Goal: Check status: Check status

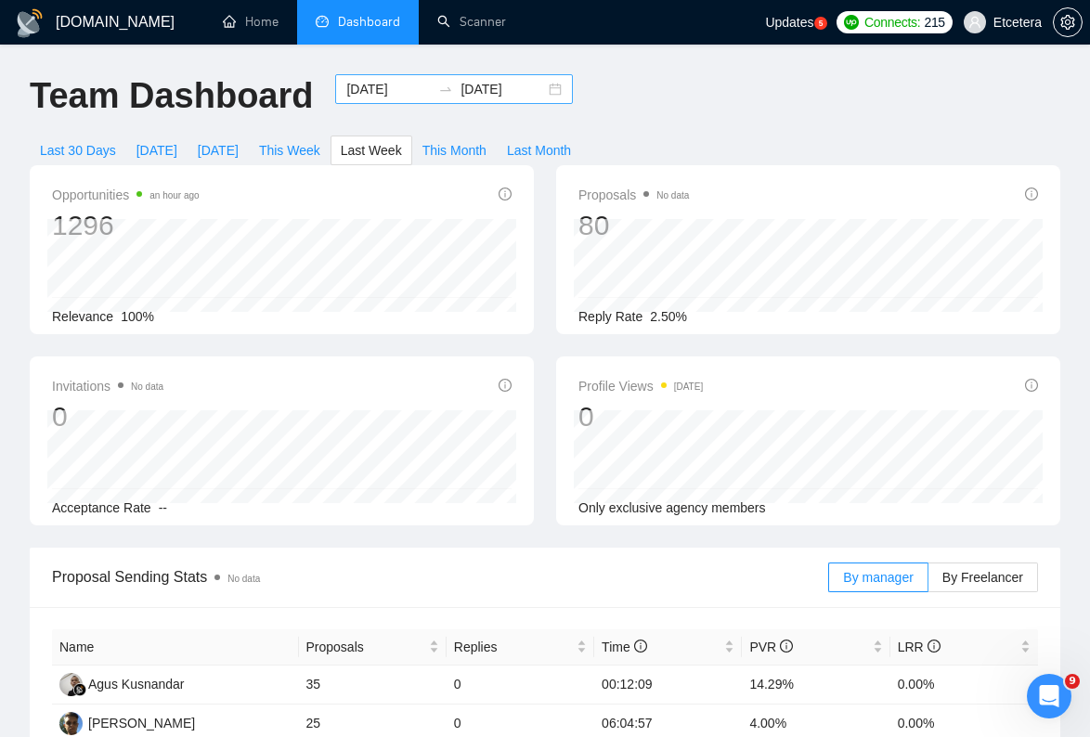
click at [384, 88] on input "[DATE]" at bounding box center [388, 89] width 84 height 20
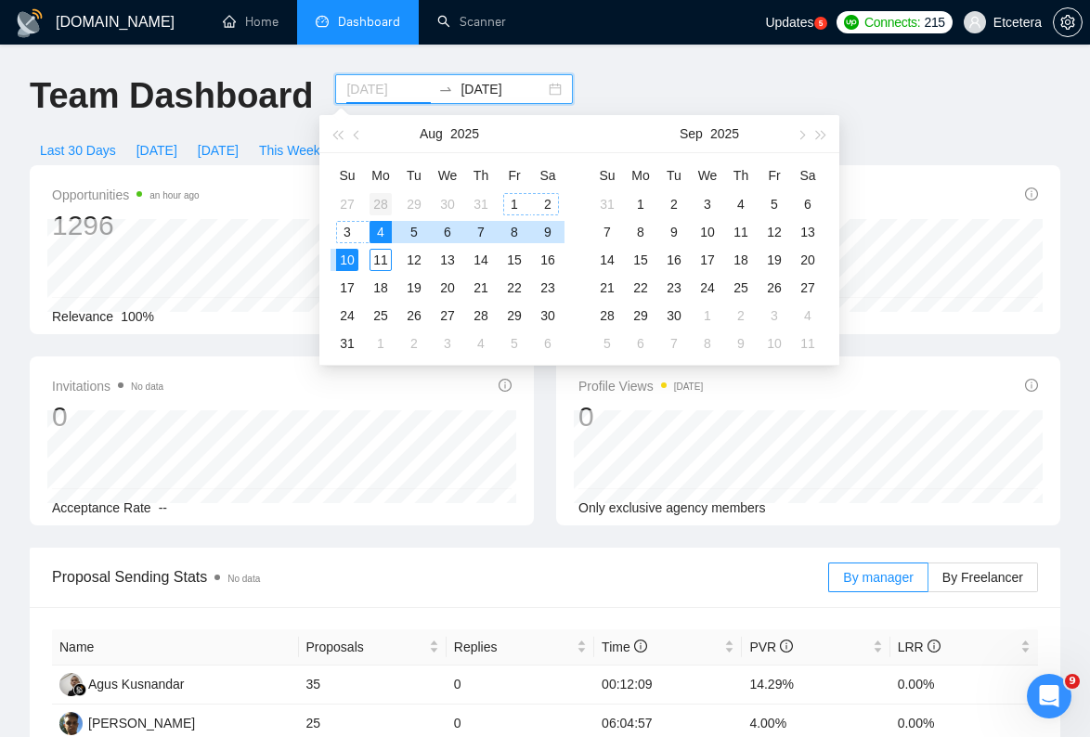
type input "[DATE]"
click at [380, 207] on div "28" at bounding box center [380, 204] width 22 height 22
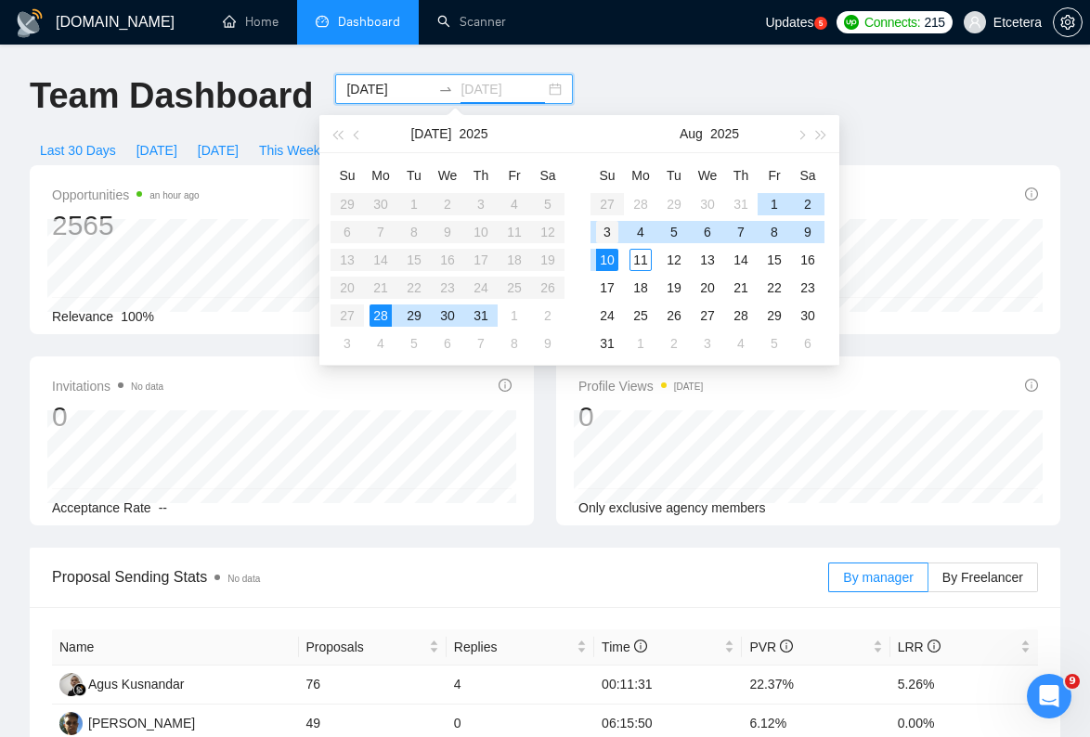
type input "[DATE]"
click at [608, 233] on div "3" at bounding box center [607, 232] width 22 height 22
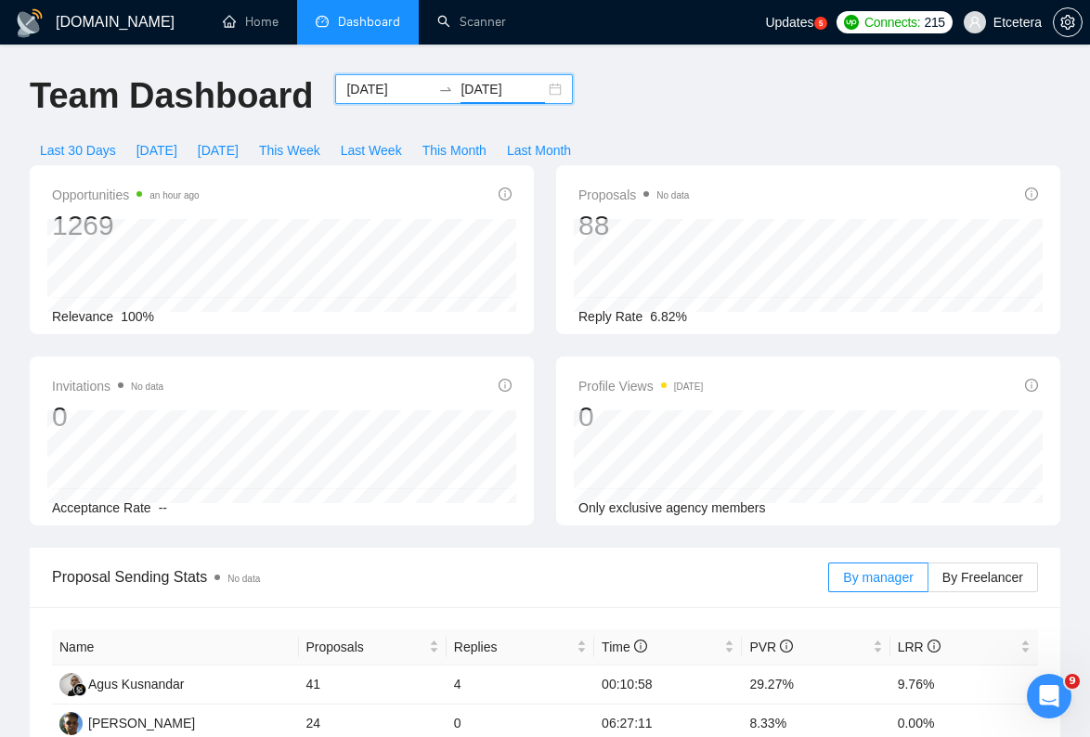
click at [371, 95] on input "[DATE]" at bounding box center [388, 89] width 84 height 20
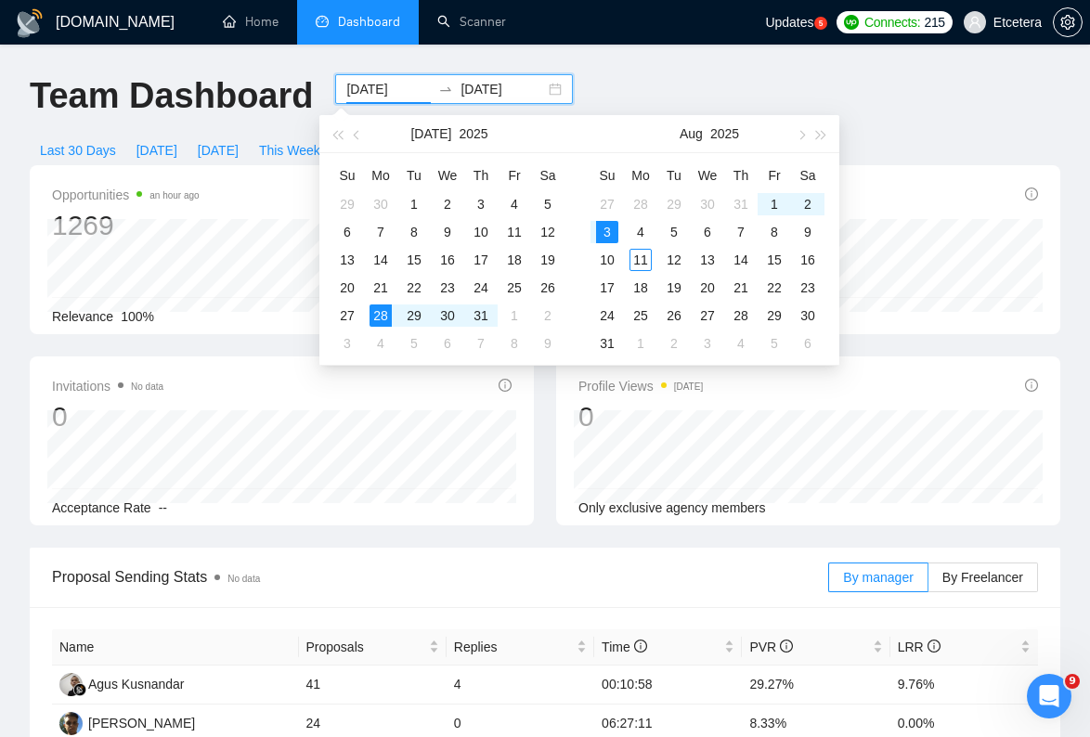
click at [641, 74] on div "Team Dashboard [DATE] [DATE] Last 30 Days [DATE] [DATE] This Week Last Week Thi…" at bounding box center [545, 119] width 1053 height 91
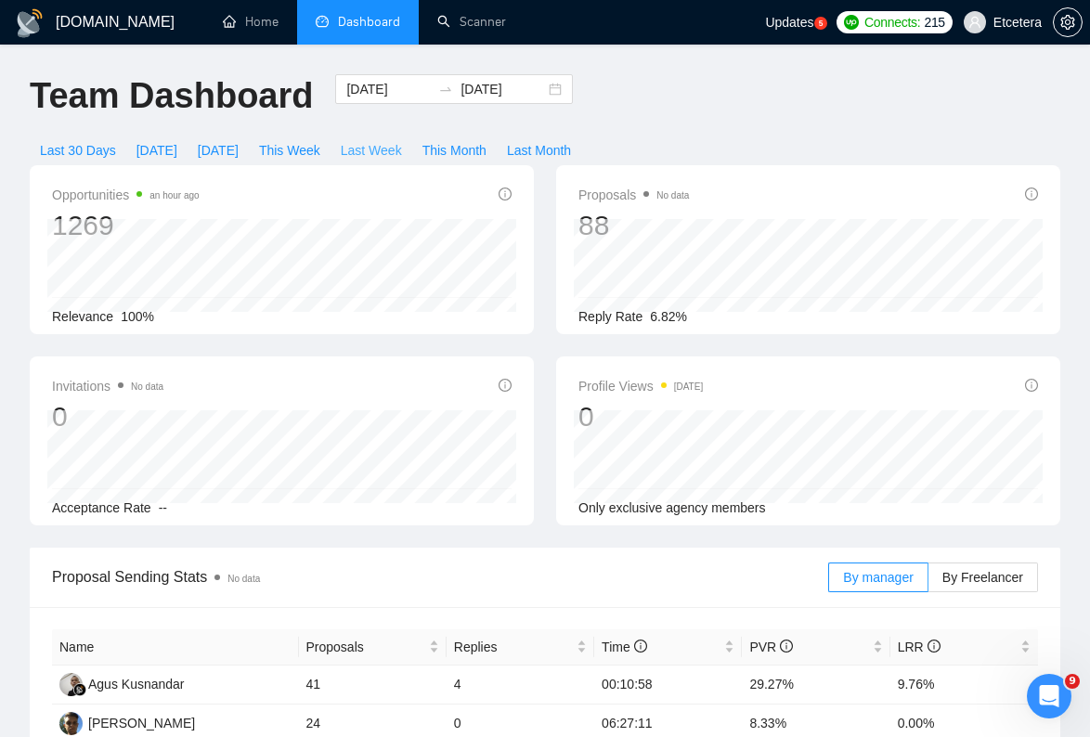
click at [402, 152] on span "Last Week" at bounding box center [371, 150] width 61 height 20
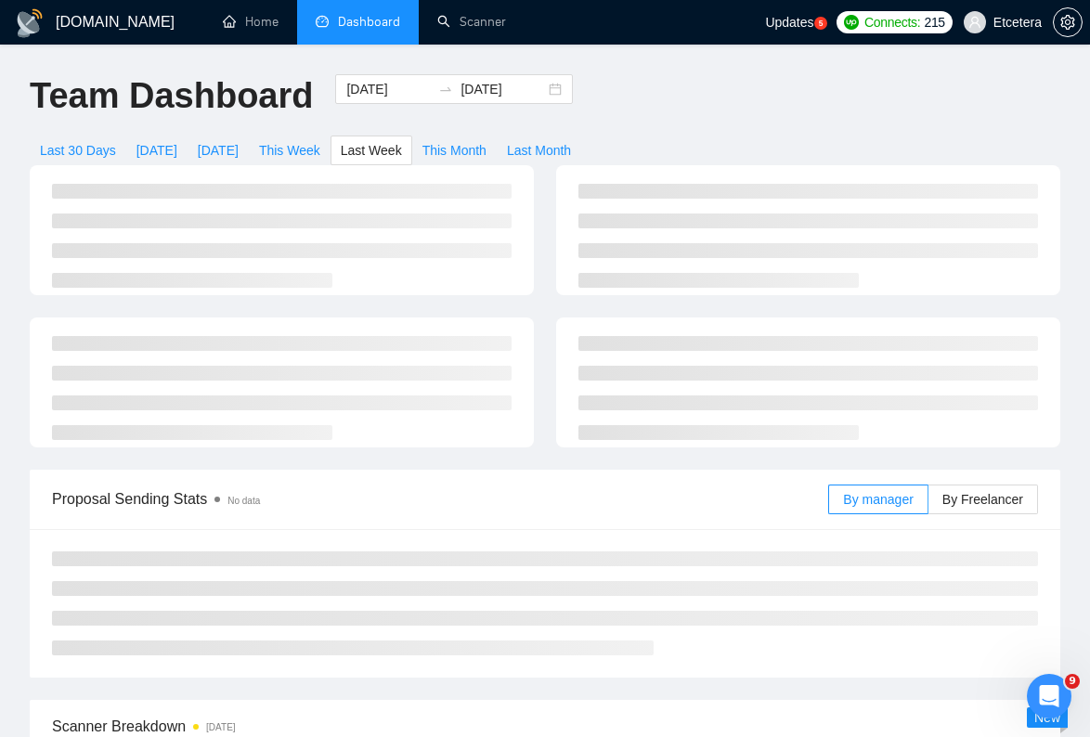
type input "[DATE]"
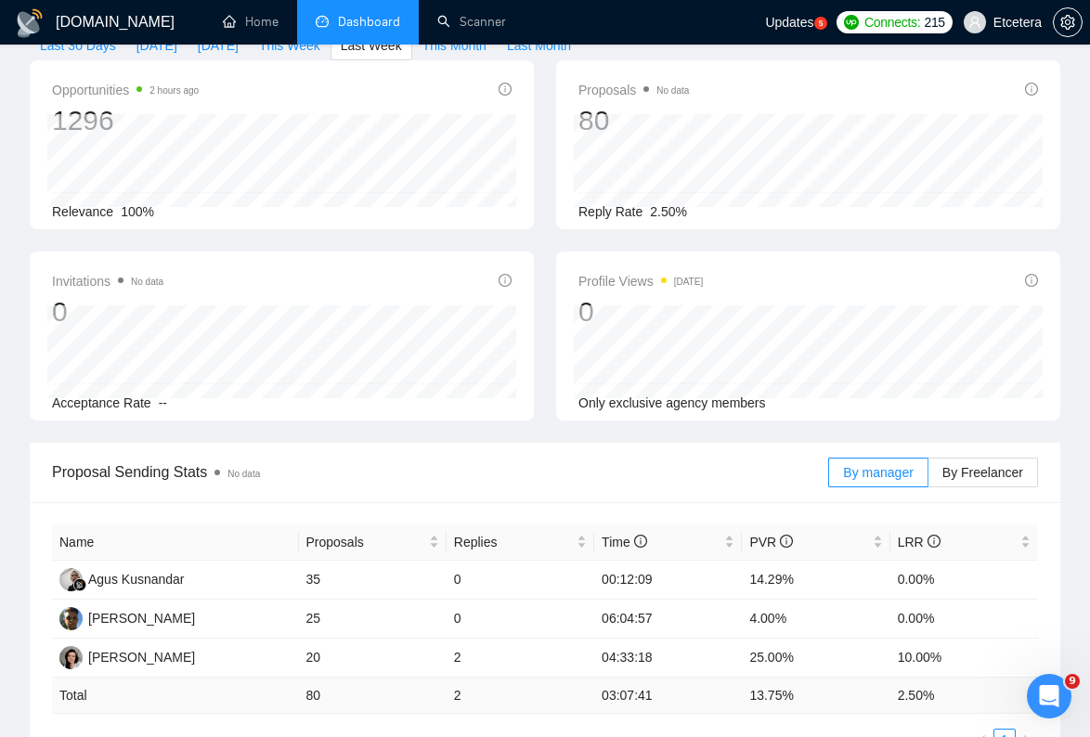
scroll to position [177, 0]
